Goal: Navigation & Orientation: Go to known website

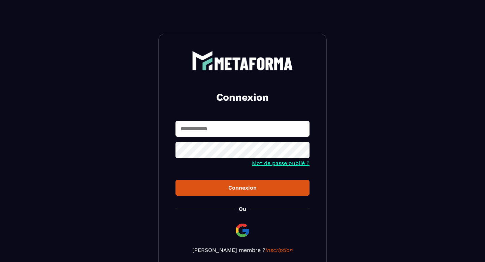
click at [218, 121] on input "text" at bounding box center [242, 129] width 134 height 16
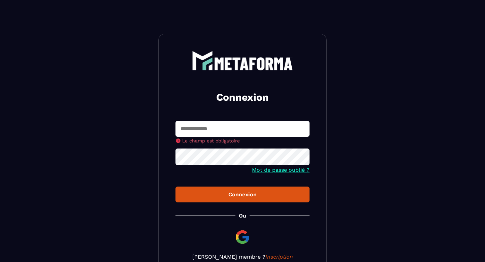
type input "**********"
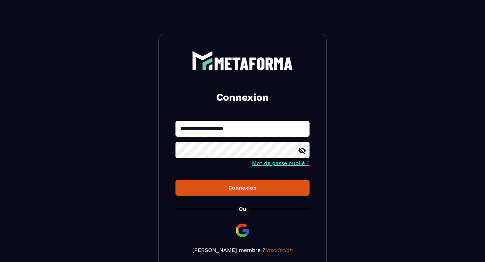
click at [240, 191] on div "Connexion" at bounding box center [242, 188] width 123 height 6
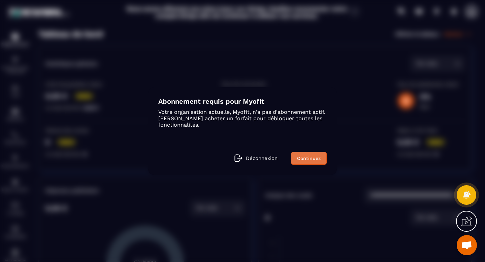
click at [310, 160] on link "Continuez" at bounding box center [309, 158] width 36 height 13
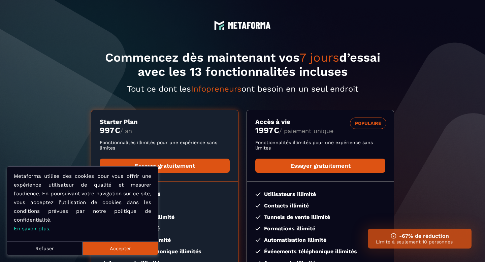
scroll to position [107, 0]
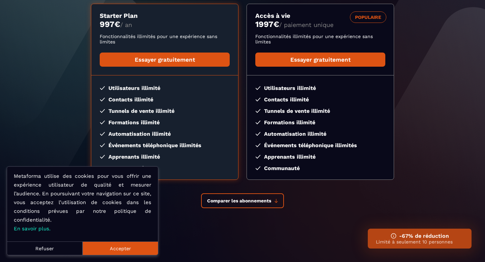
click at [115, 252] on button "Accepter" at bounding box center [120, 248] width 75 height 13
